Goal: Information Seeking & Learning: Understand process/instructions

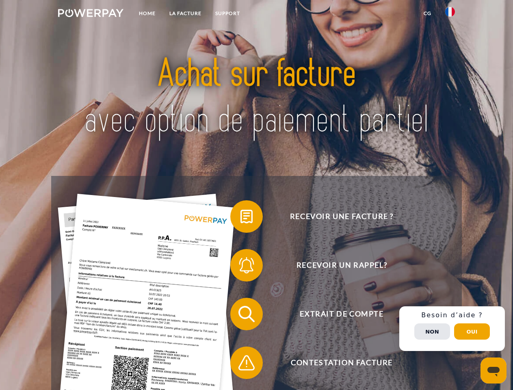
click at [91, 14] on img at bounding box center [90, 13] width 65 height 8
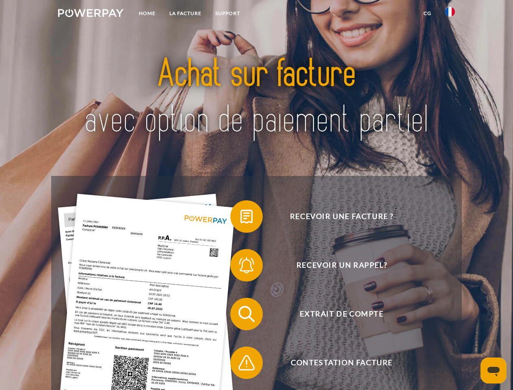
click at [450, 14] on img at bounding box center [450, 12] width 10 height 10
click at [427, 13] on link "CG" at bounding box center [428, 13] width 22 height 15
click at [240, 218] on span at bounding box center [234, 216] width 41 height 41
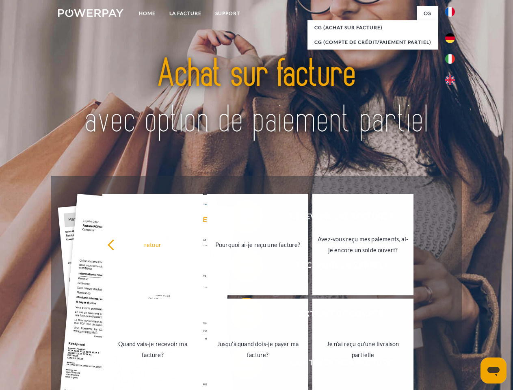
click at [240, 267] on div "retour Pourquoi ai-je reçu une facture? Avez-vous reçu mes paiements, ai-je enc…" at bounding box center [258, 297] width 328 height 210
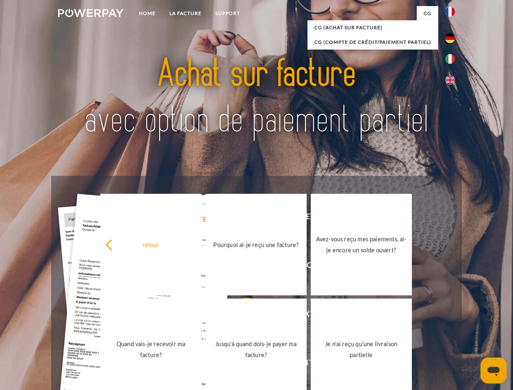
click at [240, 316] on link "Jusqu'à quand dois-je payer ma facture?" at bounding box center [255, 349] width 101 height 102
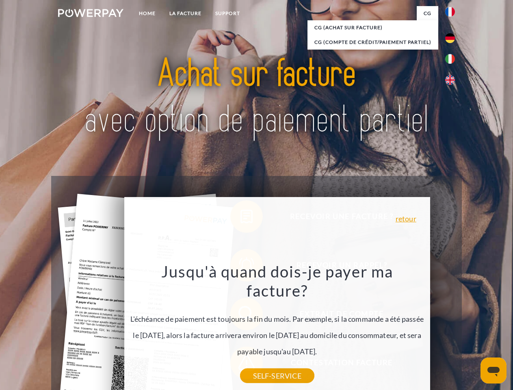
click at [452, 329] on div "Recevoir une facture ? Recevoir un rappel? Extrait de compte retour" at bounding box center [256, 338] width 410 height 325
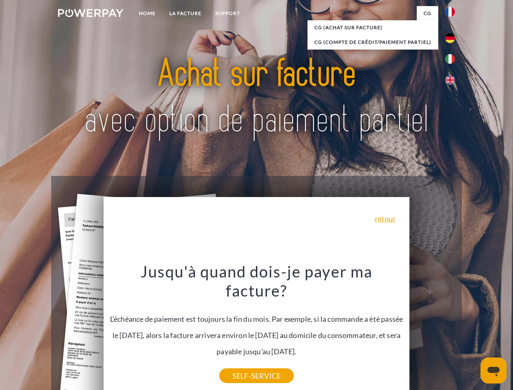
click at [432, 330] on span "Extrait de compte" at bounding box center [341, 314] width 199 height 32
click at [472, 331] on header "Home LA FACTURE Support" at bounding box center [256, 280] width 513 height 561
